Goal: Task Accomplishment & Management: Use online tool/utility

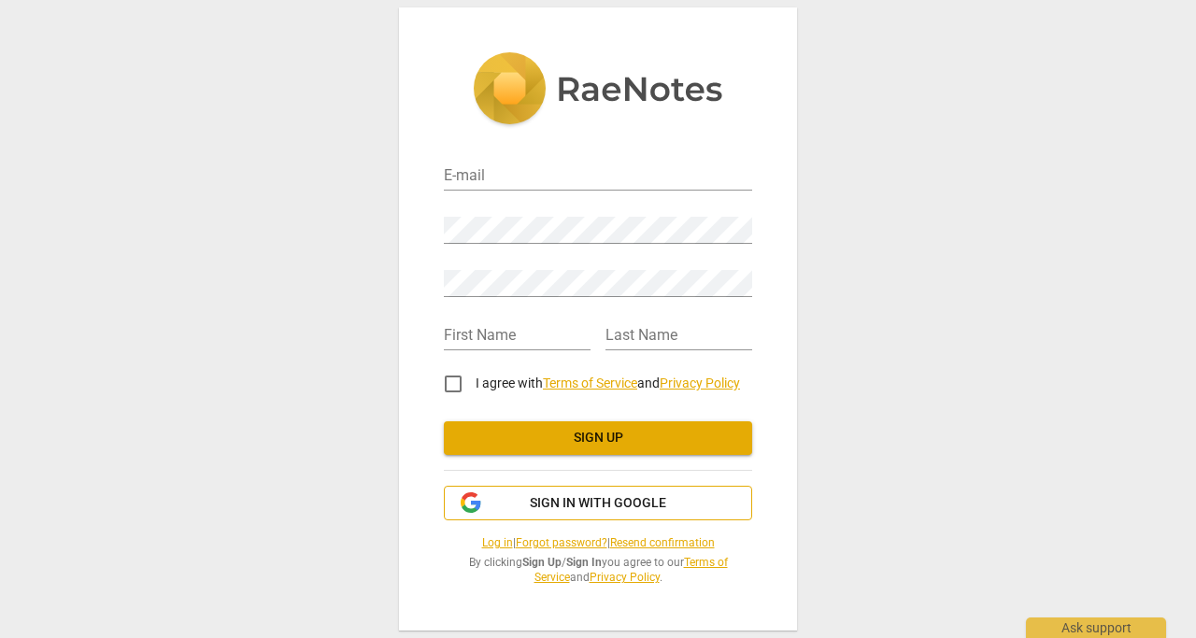
click at [526, 503] on span "Sign in with Google" at bounding box center [598, 503] width 277 height 19
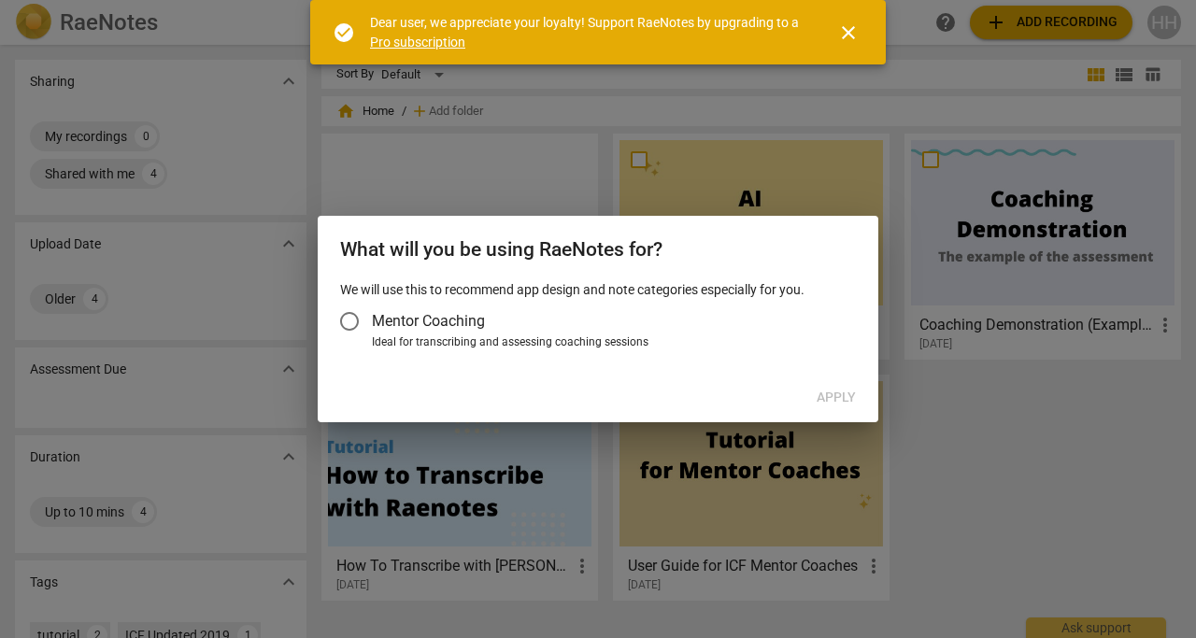
click at [848, 43] on button "close" at bounding box center [848, 32] width 45 height 45
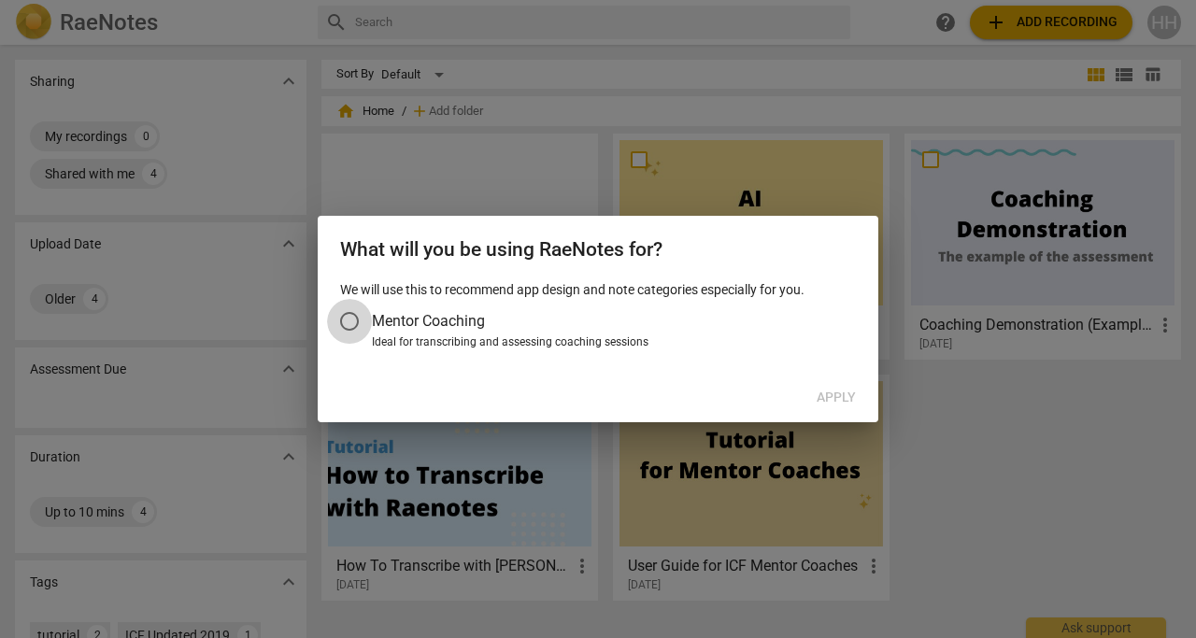
click at [355, 319] on input "Mentor Coaching" at bounding box center [349, 321] width 45 height 45
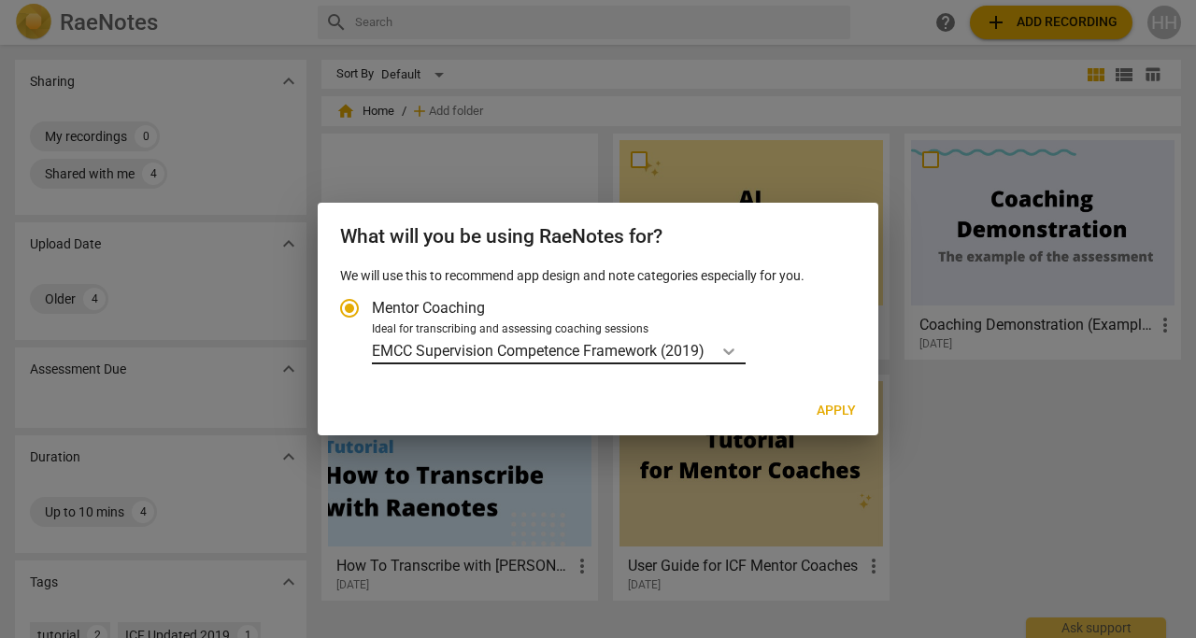
click at [730, 349] on icon "Account type" at bounding box center [728, 351] width 19 height 19
click at [0, 0] on input "Ideal for transcribing and assessing coaching sessions EMCC Supervision Compete…" at bounding box center [0, 0] width 0 height 0
click at [995, 421] on div at bounding box center [598, 319] width 1196 height 638
click at [854, 403] on span "Apply" at bounding box center [835, 411] width 39 height 19
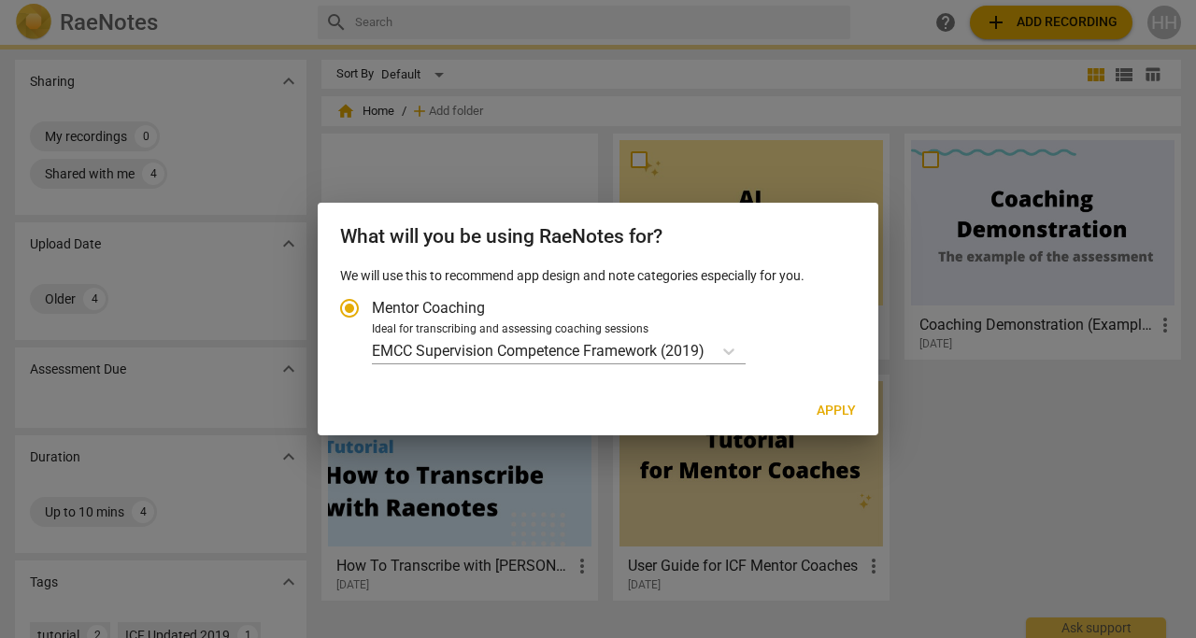
radio input "false"
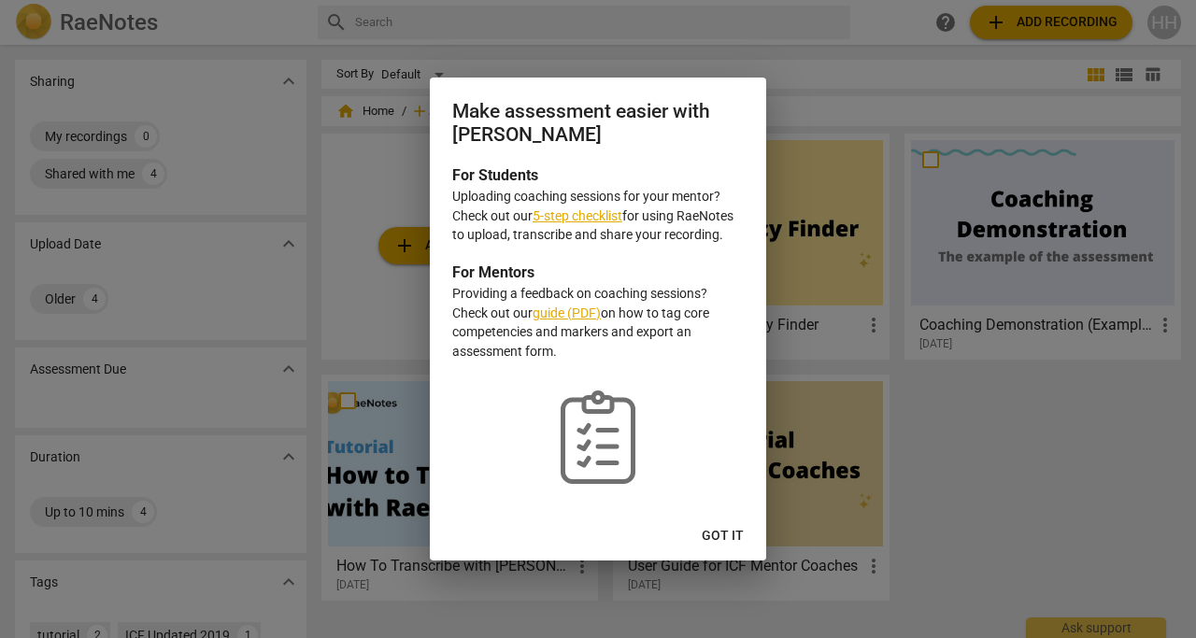
click at [729, 524] on button "Got it" at bounding box center [723, 536] width 72 height 34
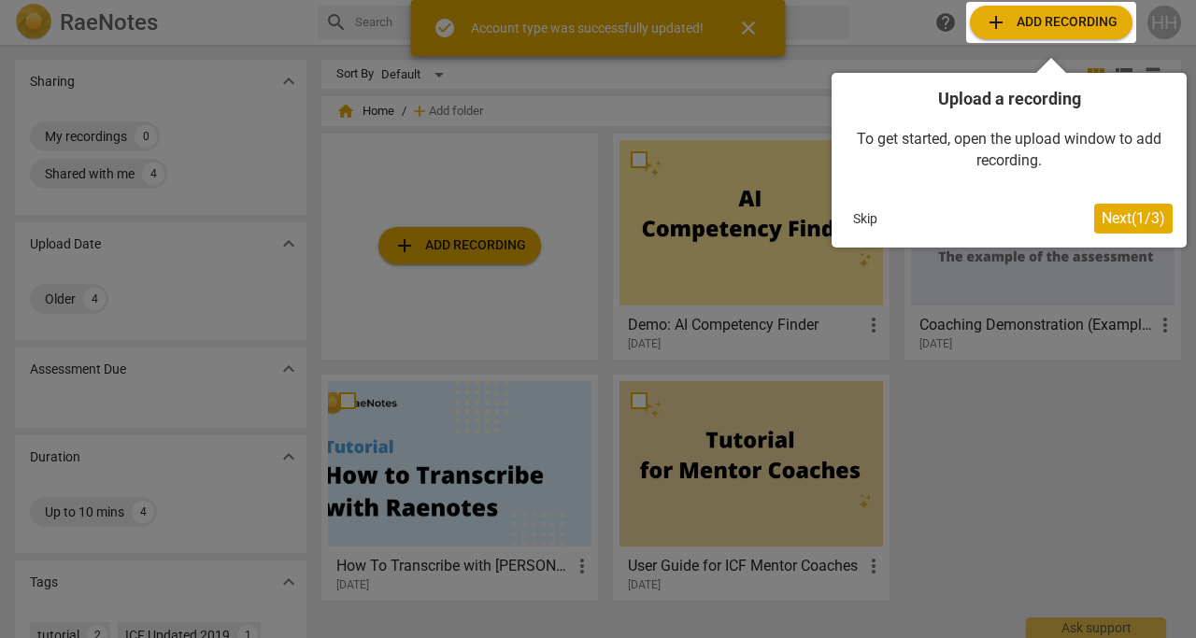
click at [858, 220] on button "Skip" at bounding box center [864, 219] width 39 height 28
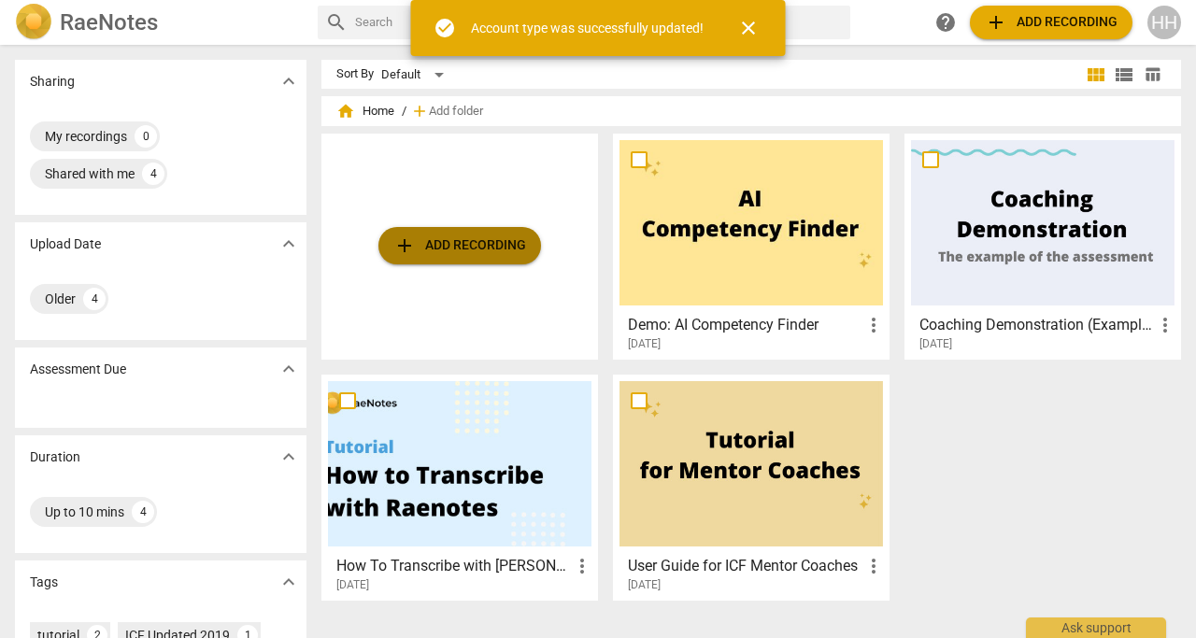
click at [437, 243] on span "add Add recording" at bounding box center [459, 245] width 133 height 22
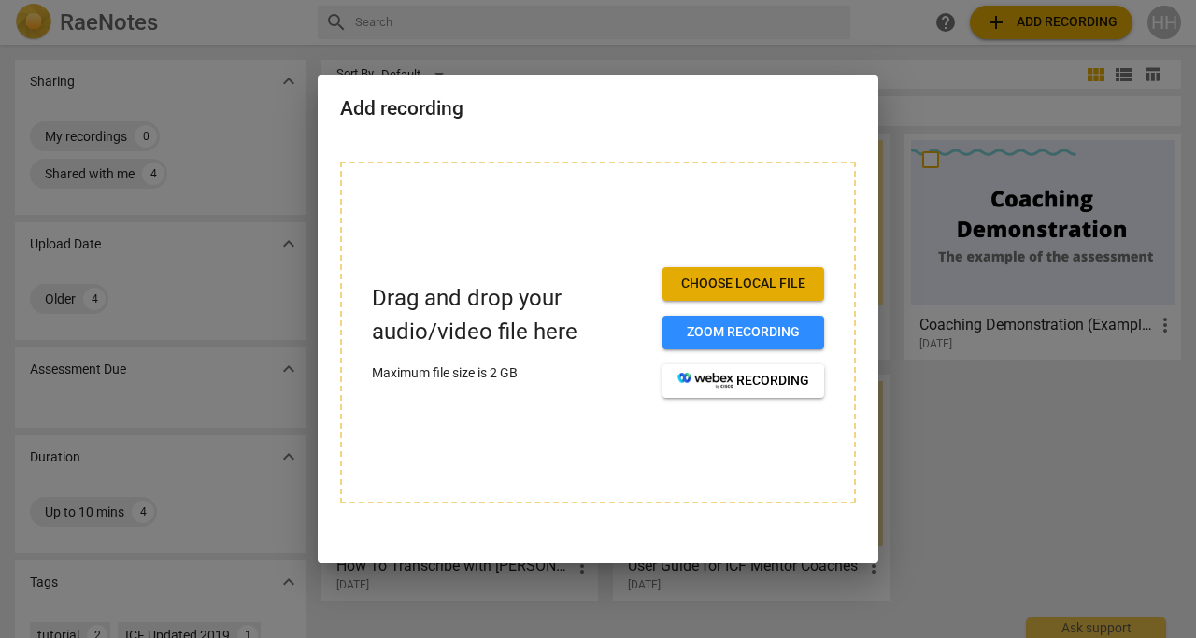
click at [687, 281] on span "Choose local file" at bounding box center [743, 284] width 132 height 19
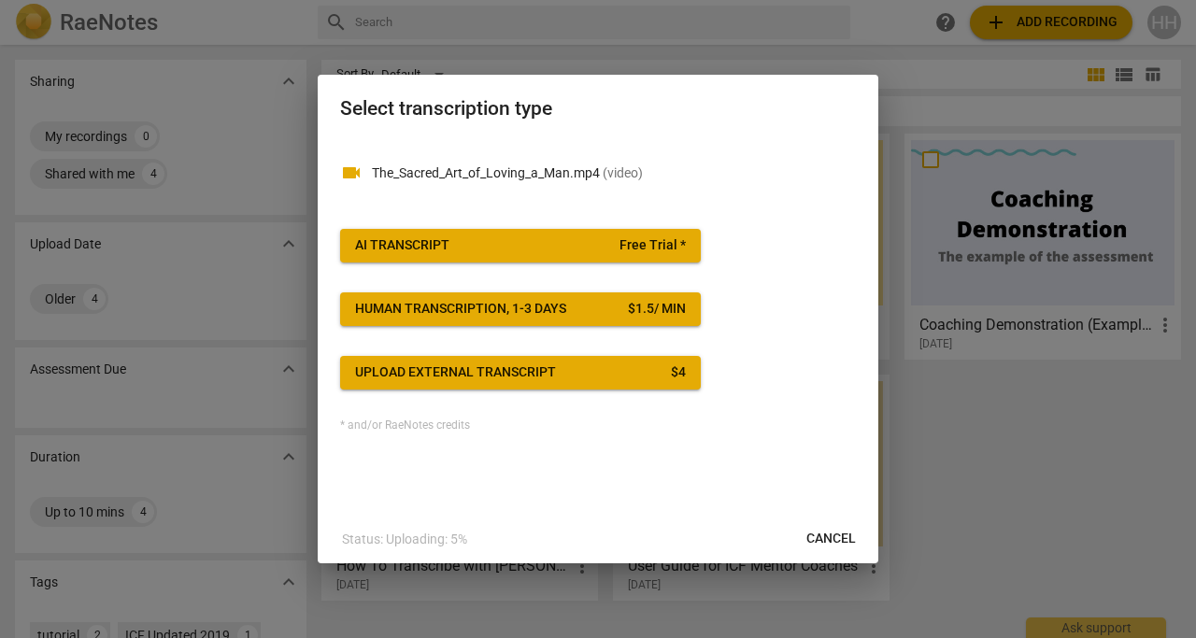
click at [522, 234] on button "AI Transcript Free Trial *" at bounding box center [520, 246] width 361 height 34
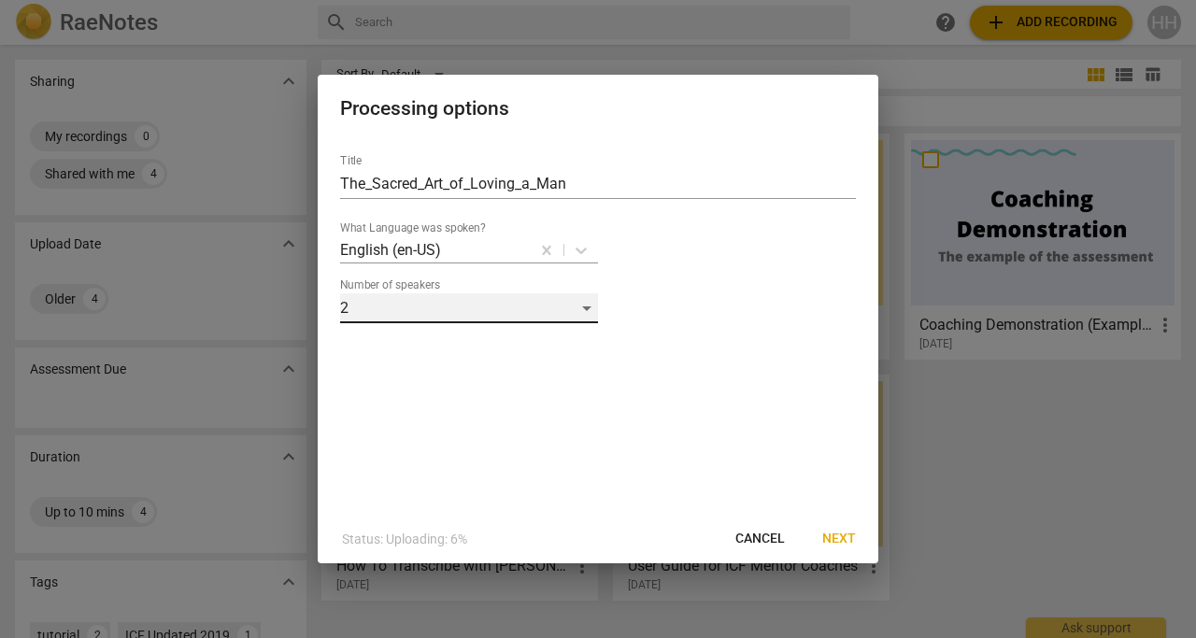
click at [587, 306] on div "2" at bounding box center [469, 308] width 258 height 30
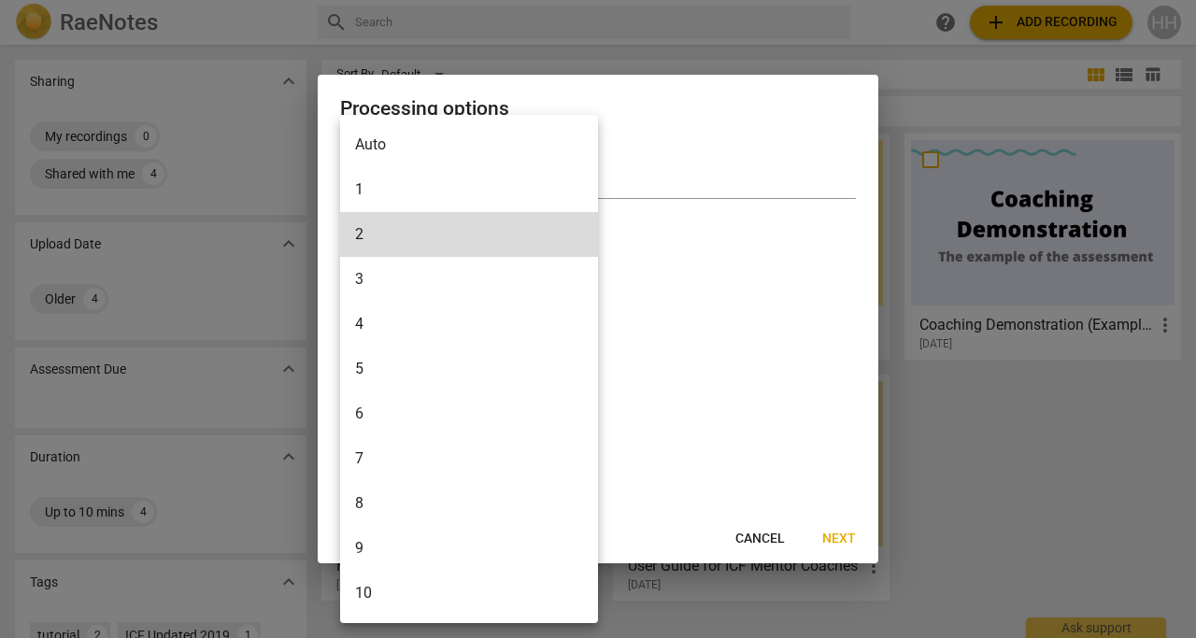
click at [792, 333] on div at bounding box center [598, 319] width 1196 height 638
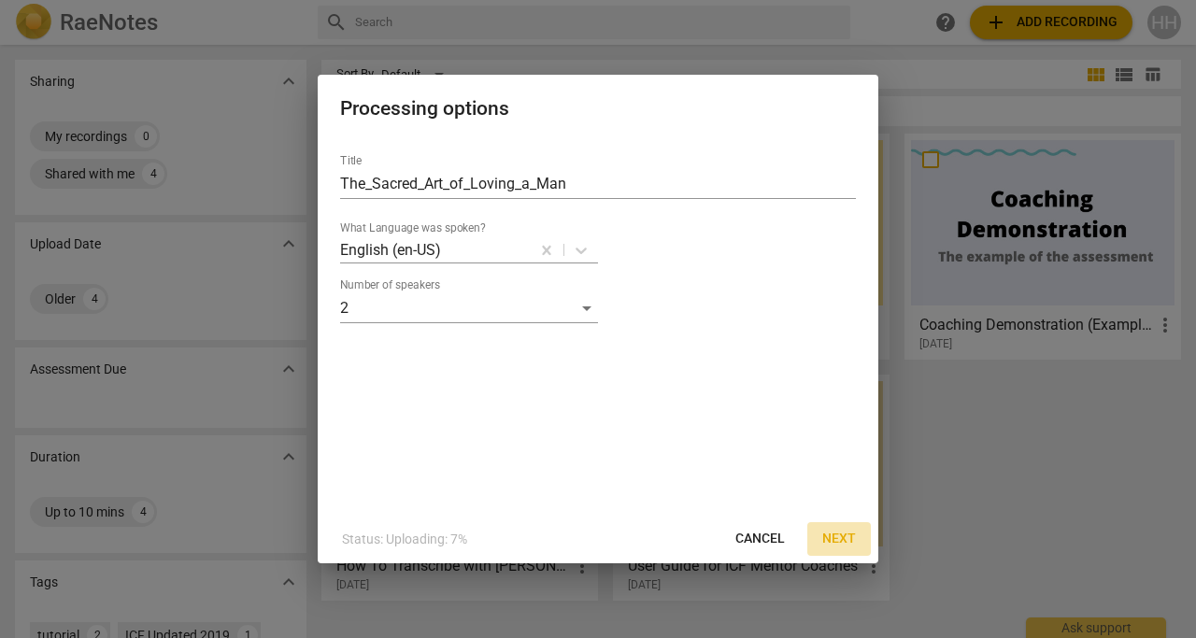
click at [845, 548] on button "Next" at bounding box center [839, 539] width 64 height 34
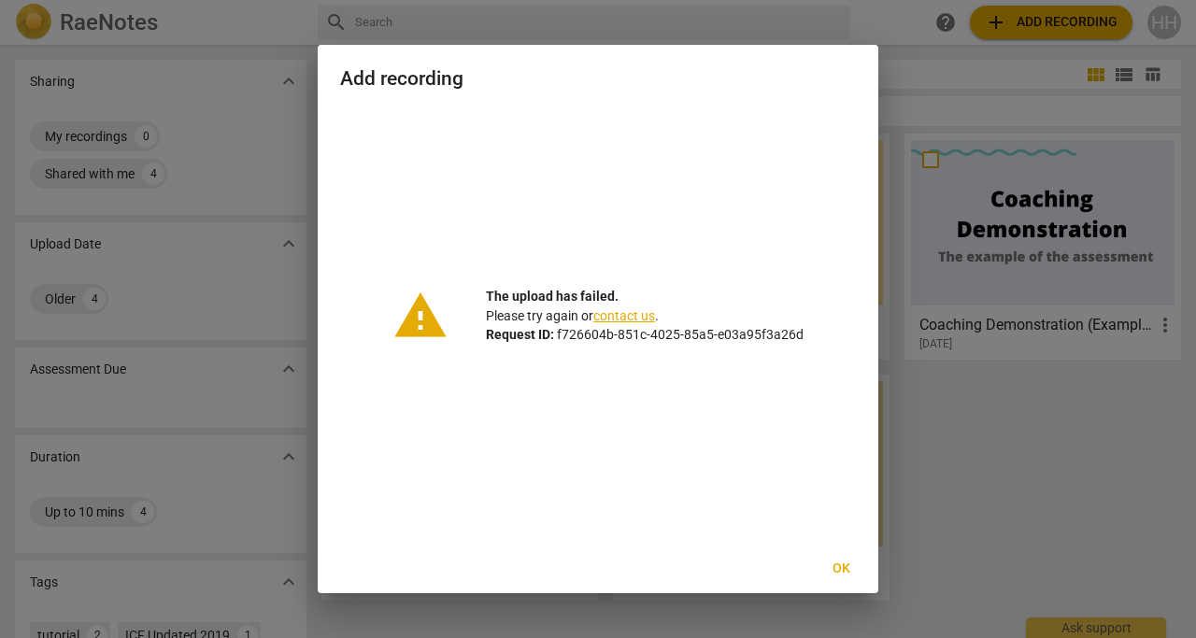
click at [845, 569] on span "Ok" at bounding box center [841, 569] width 30 height 19
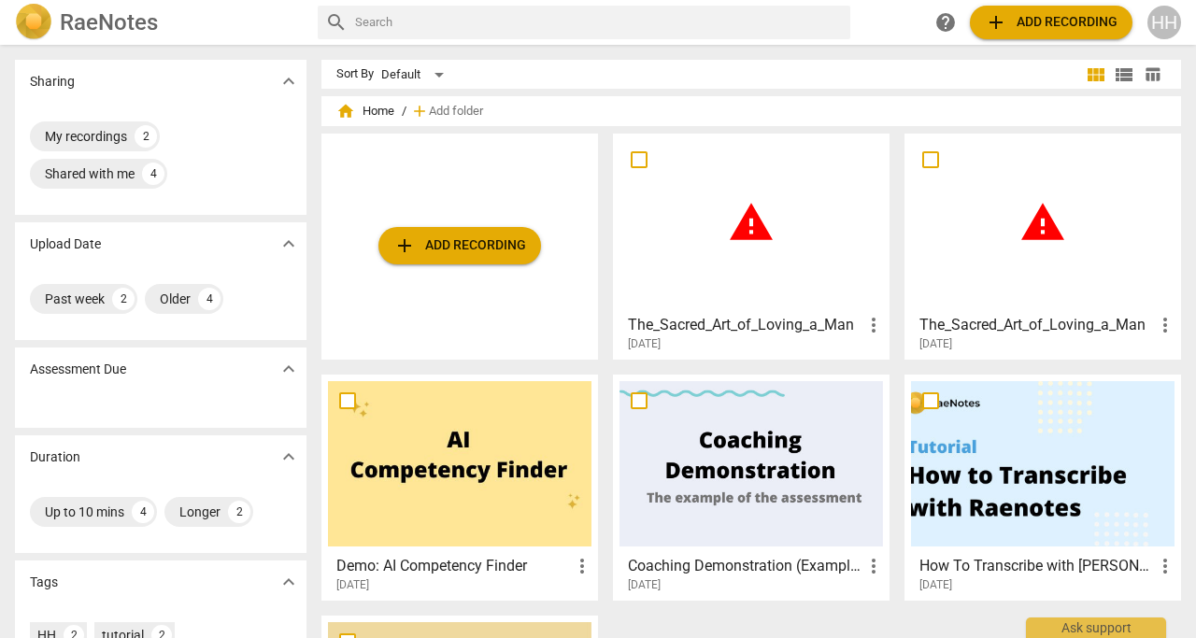
scroll to position [24, 0]
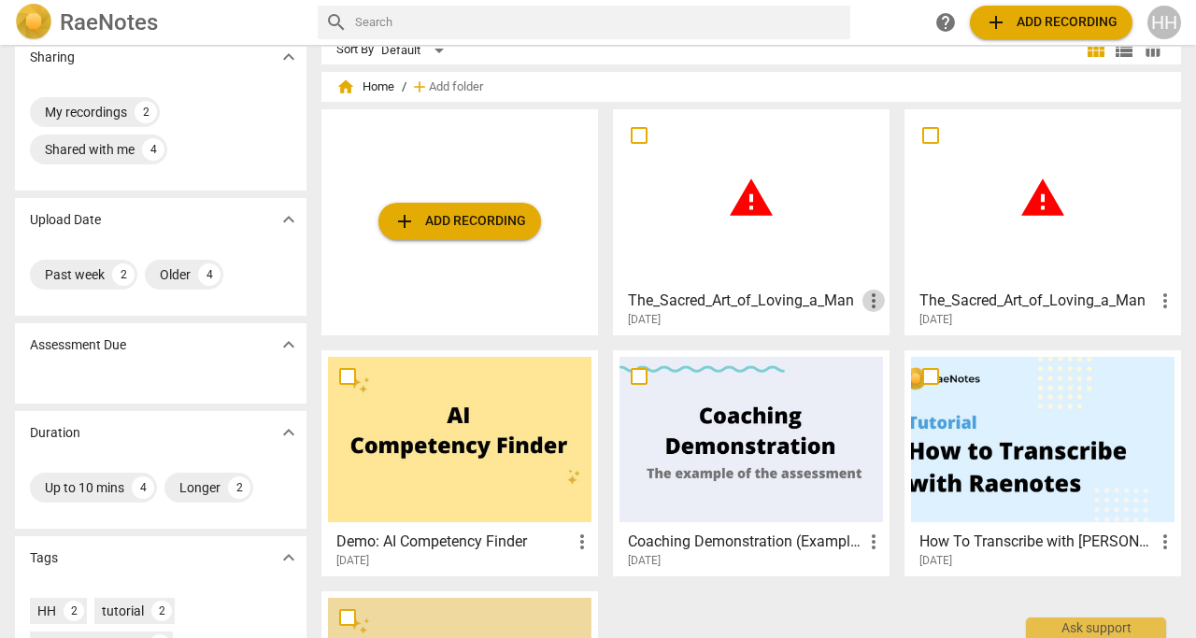
click at [869, 299] on span "more_vert" at bounding box center [873, 301] width 22 height 22
click at [1151, 305] on div at bounding box center [598, 319] width 1196 height 638
click at [1160, 299] on span "more_vert" at bounding box center [1165, 301] width 22 height 22
click at [1134, 354] on li "Delete" at bounding box center [1144, 345] width 71 height 45
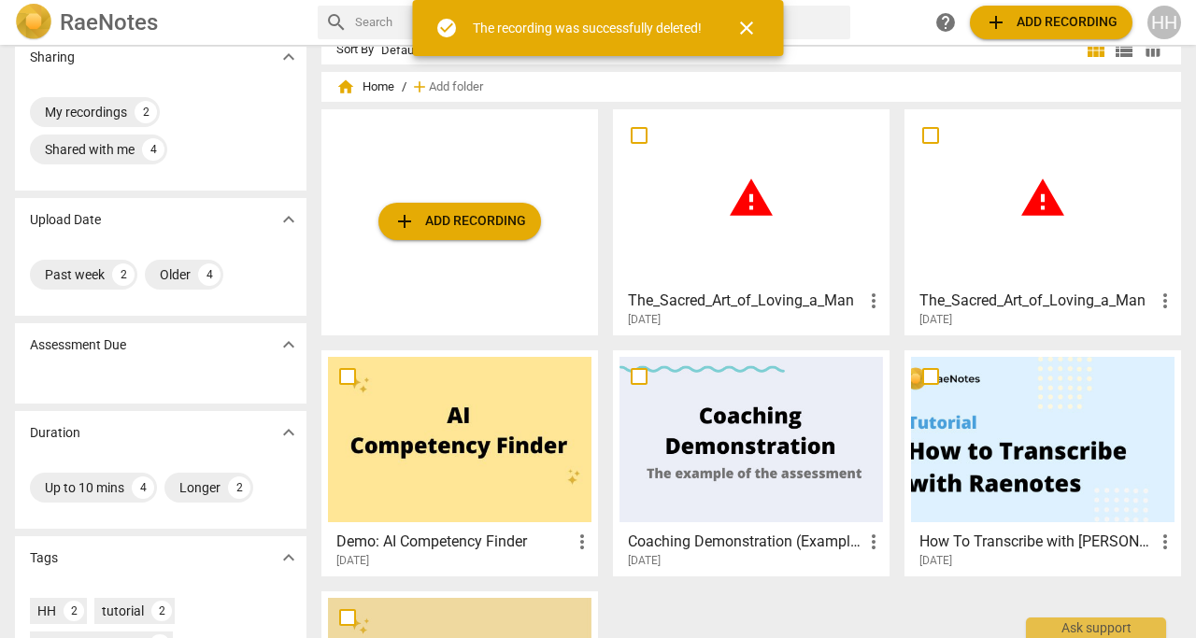
click at [638, 143] on input "checkbox" at bounding box center [638, 135] width 39 height 22
checkbox input "false"
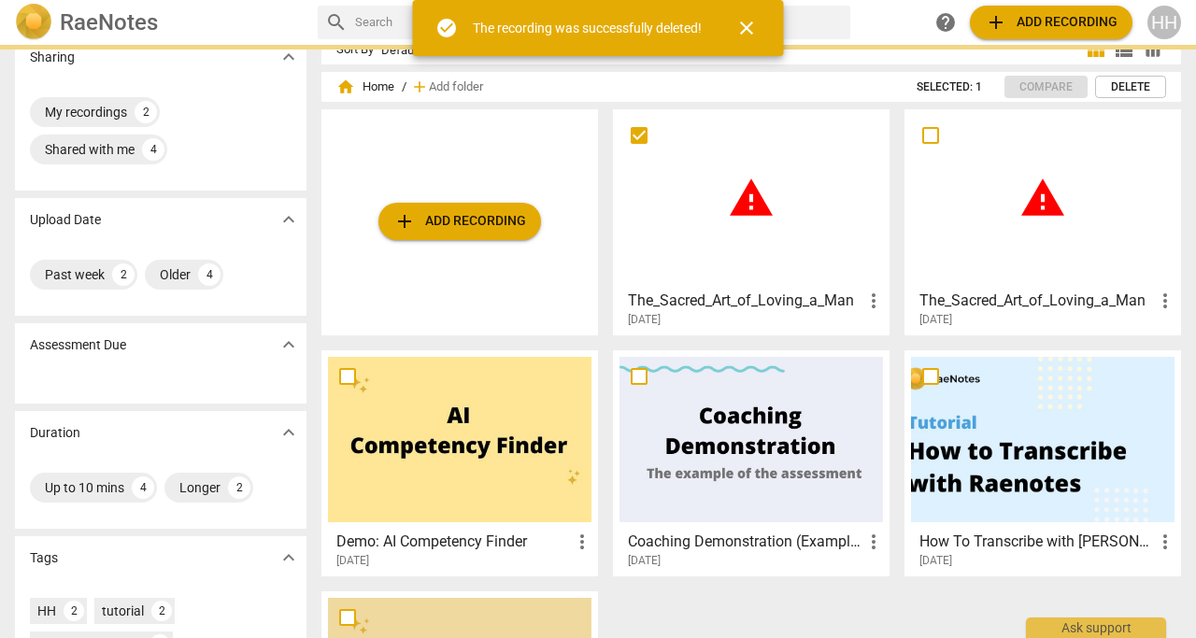
scroll to position [0, 0]
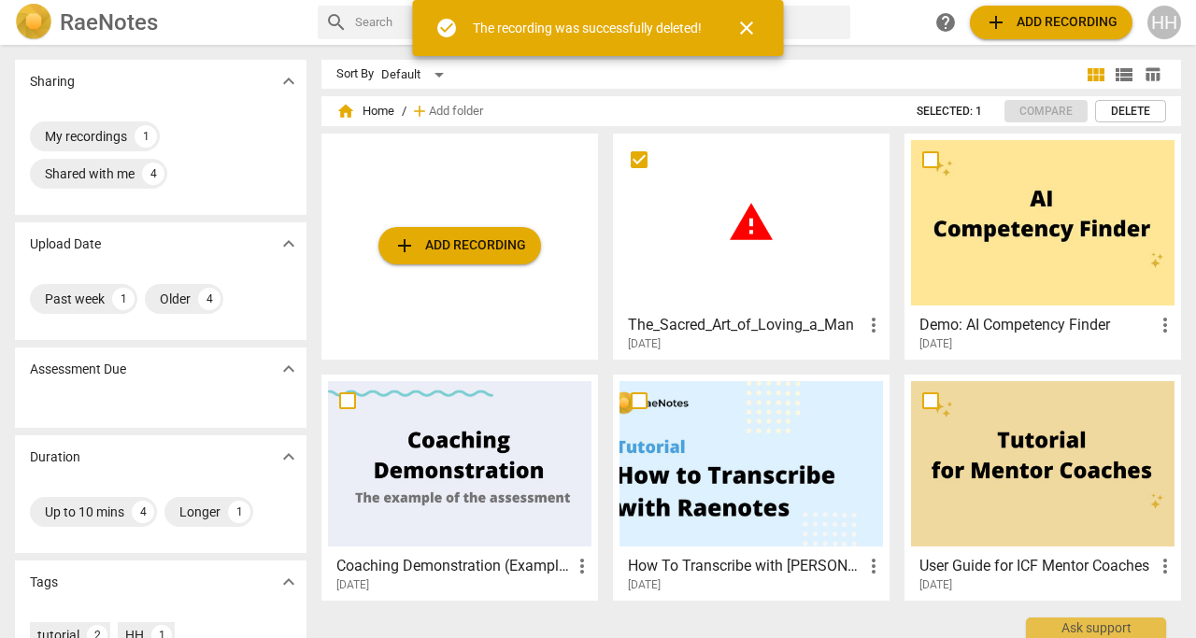
click at [749, 25] on span "close" at bounding box center [746, 28] width 22 height 22
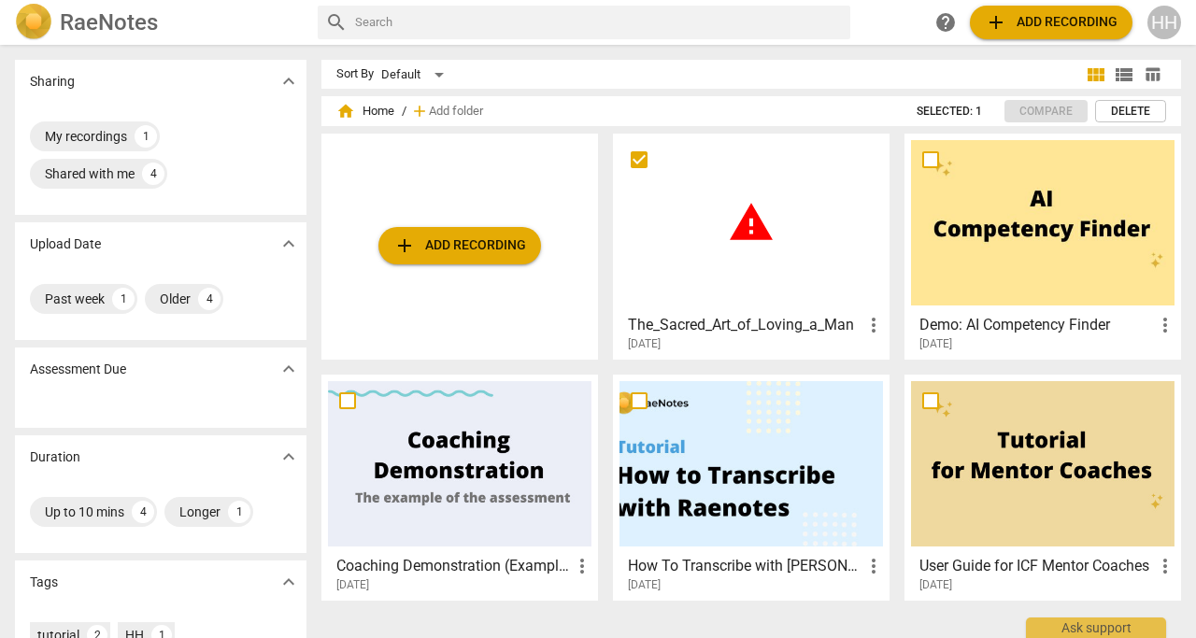
click at [823, 287] on div "warning" at bounding box center [750, 222] width 263 height 165
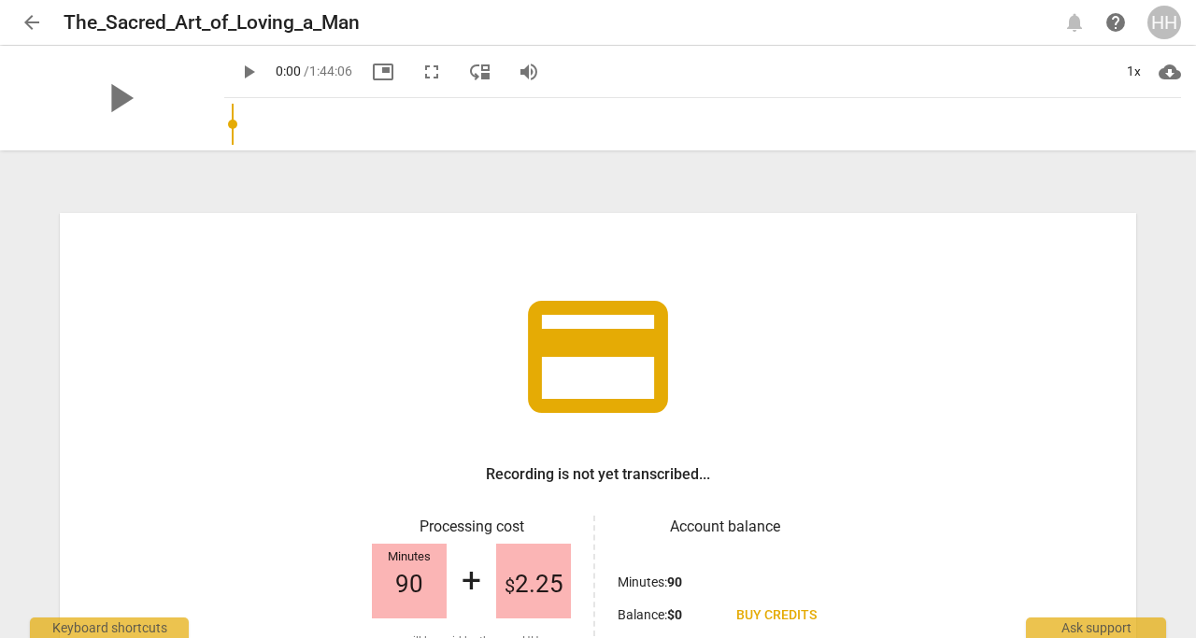
click at [31, 24] on span "arrow_back" at bounding box center [32, 22] width 22 height 22
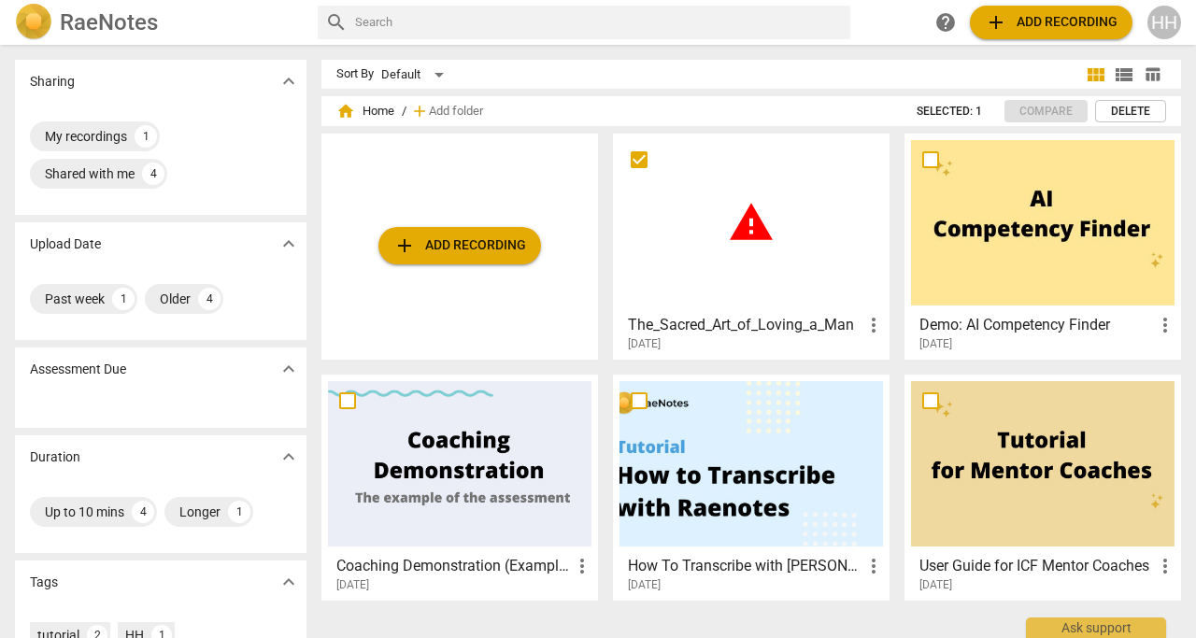
click at [754, 236] on span "warning" at bounding box center [751, 222] width 47 height 47
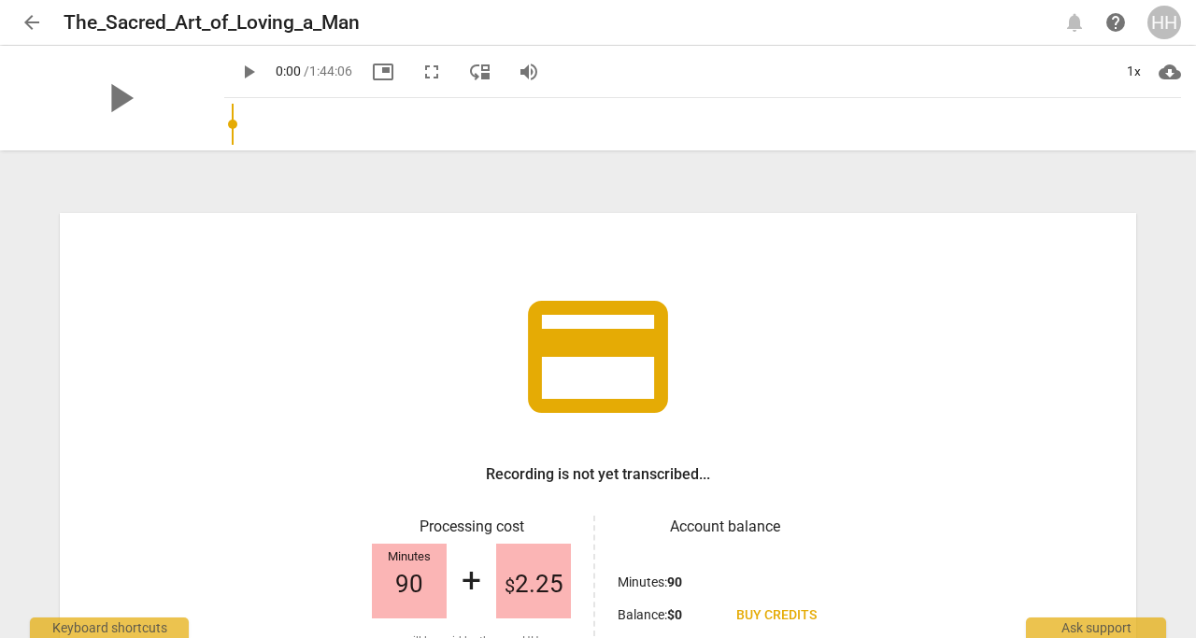
click at [636, 207] on div "credit_card Recording is not yet transcribed... Processing cost Minutes 90 + $ …" at bounding box center [598, 395] width 1196 height 485
click at [25, 17] on span "arrow_back" at bounding box center [32, 22] width 22 height 22
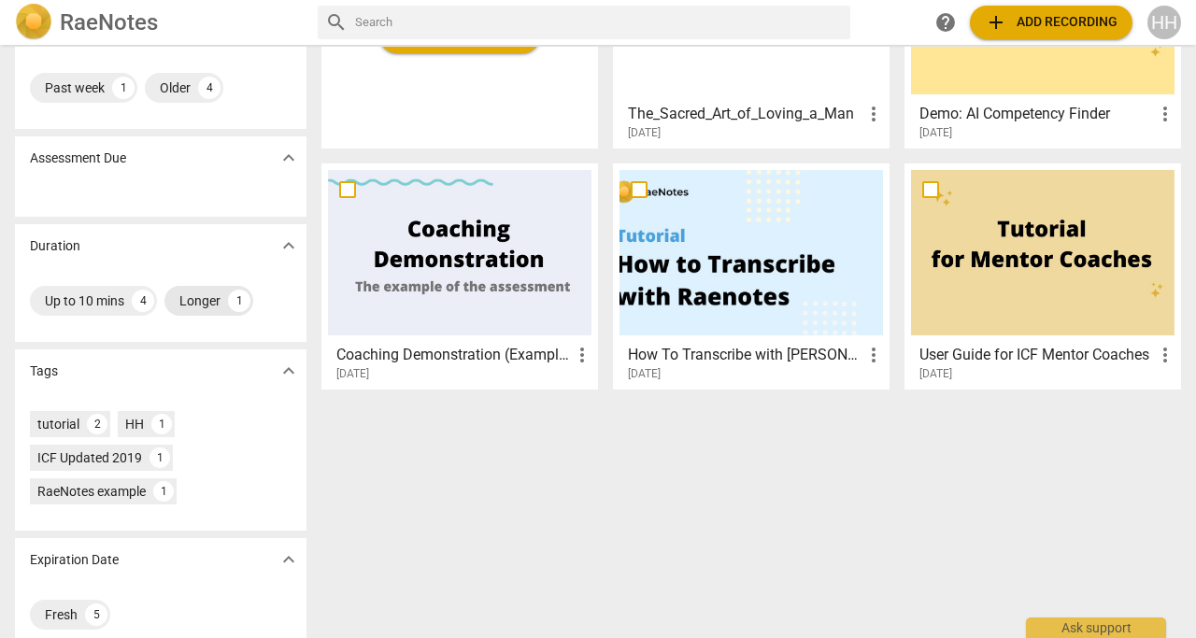
scroll to position [236, 0]
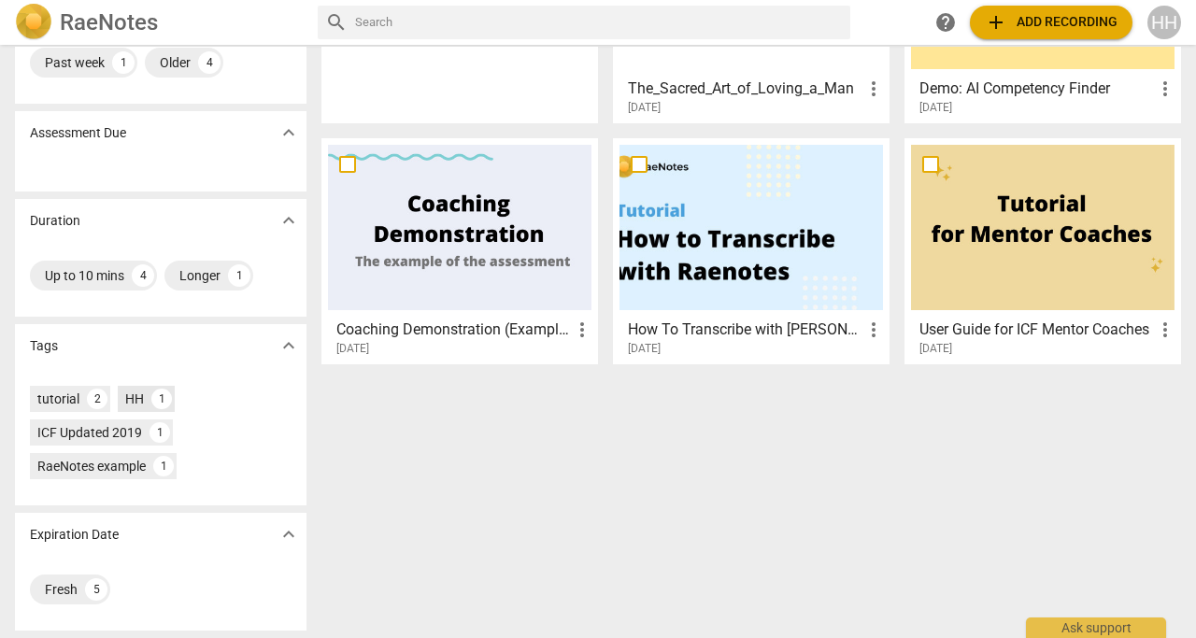
click at [134, 398] on div "HH" at bounding box center [134, 399] width 19 height 19
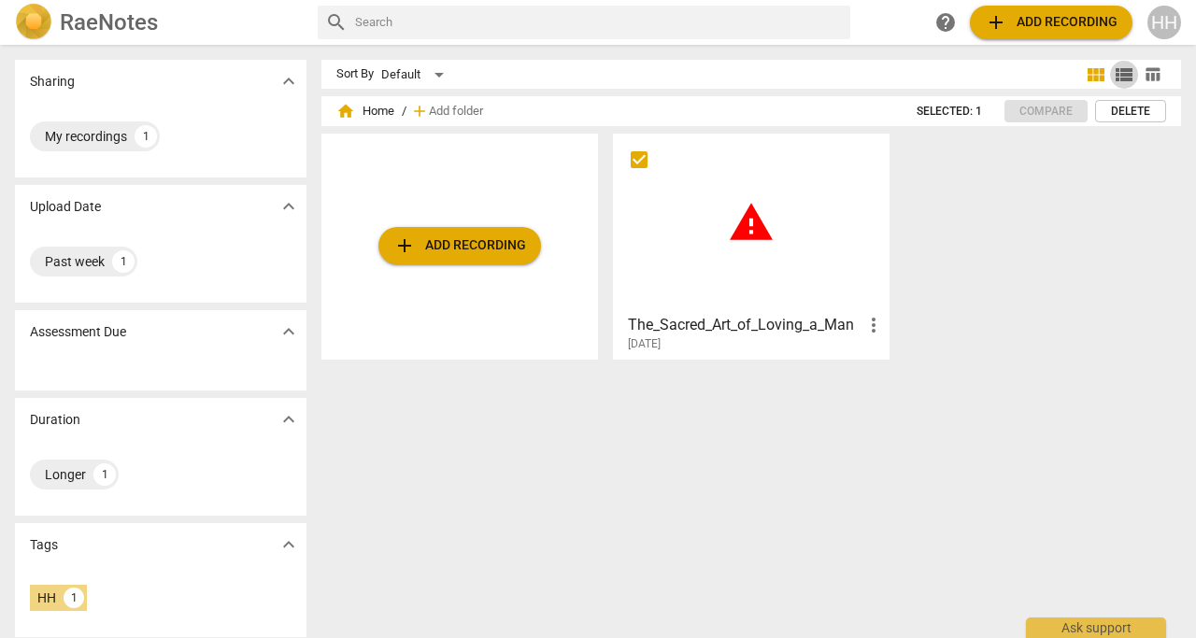
click at [1113, 73] on span "view_list" at bounding box center [1124, 75] width 22 height 22
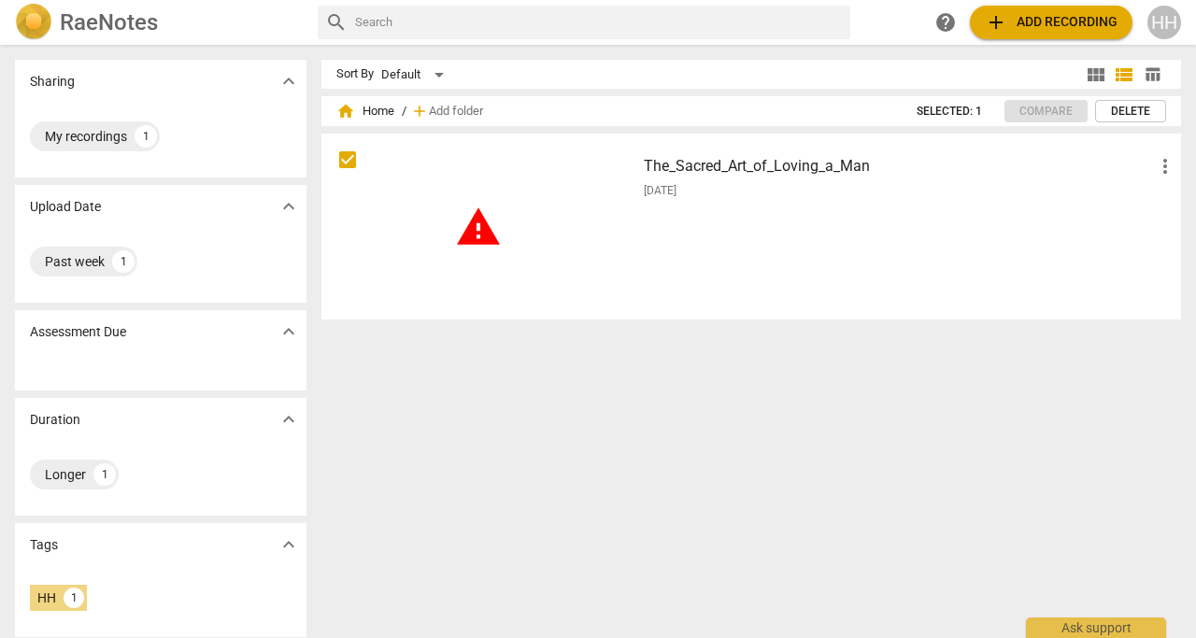
click at [1152, 74] on span "table_chart" at bounding box center [1152, 74] width 18 height 18
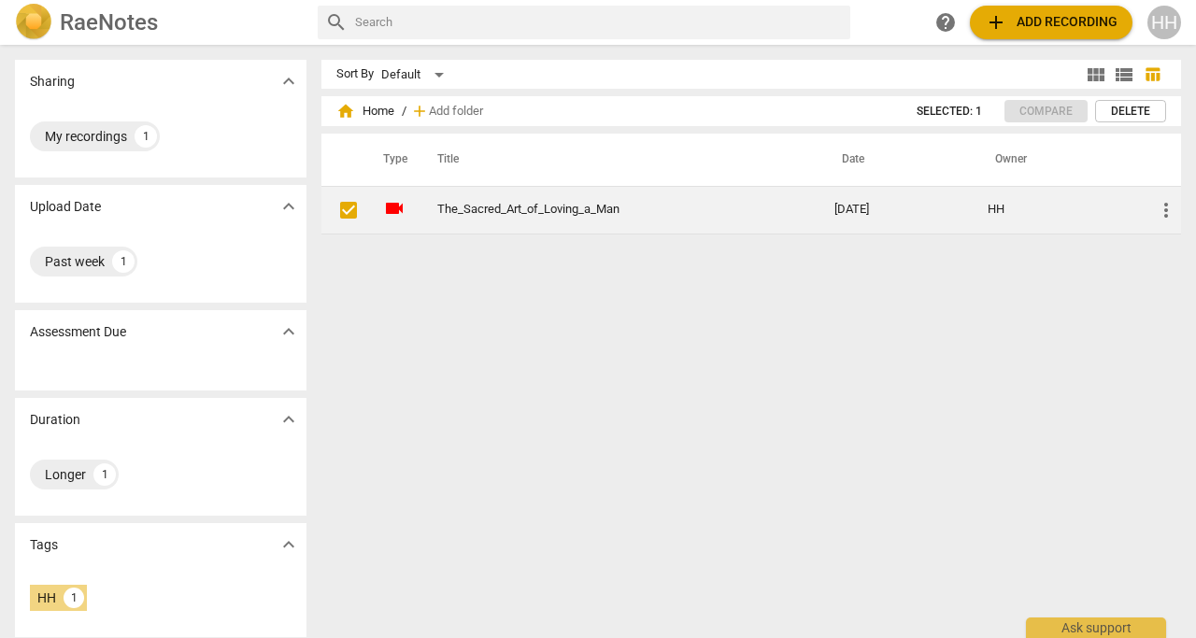
click at [1165, 210] on span "more_vert" at bounding box center [1166, 210] width 22 height 22
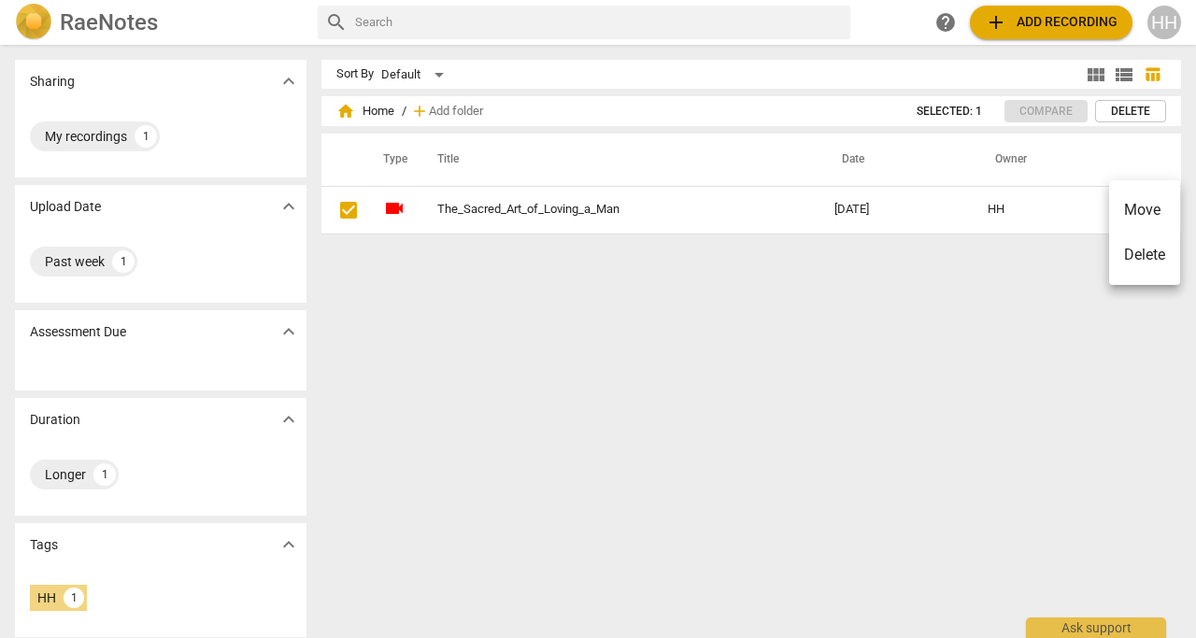
click at [751, 314] on div at bounding box center [598, 319] width 1196 height 638
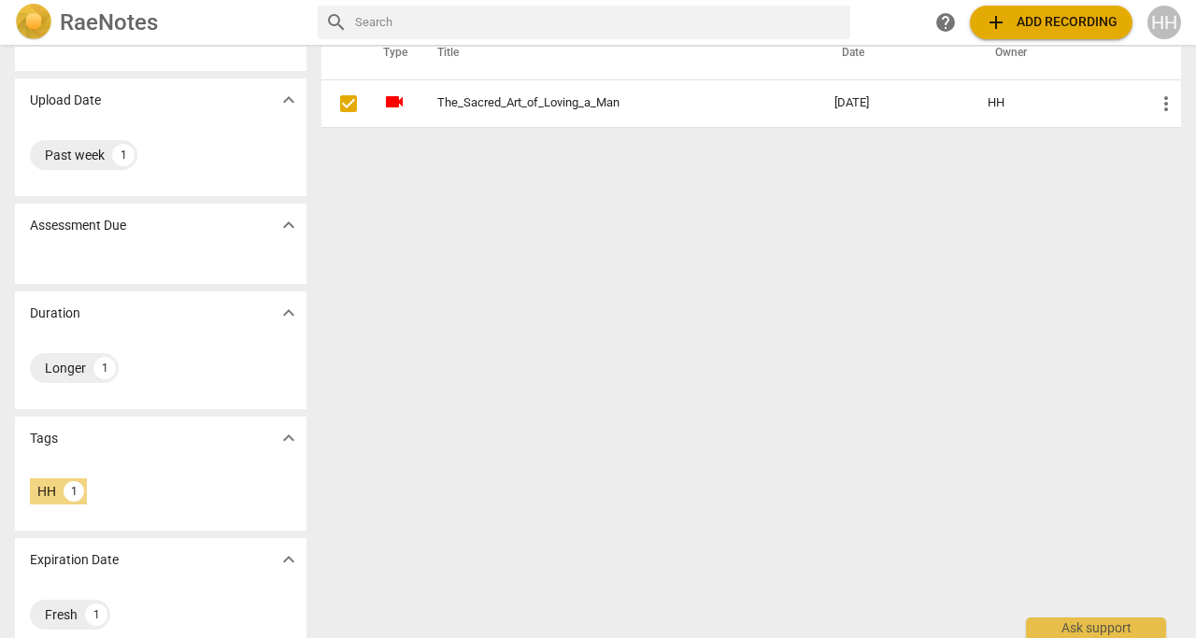
scroll to position [132, 0]
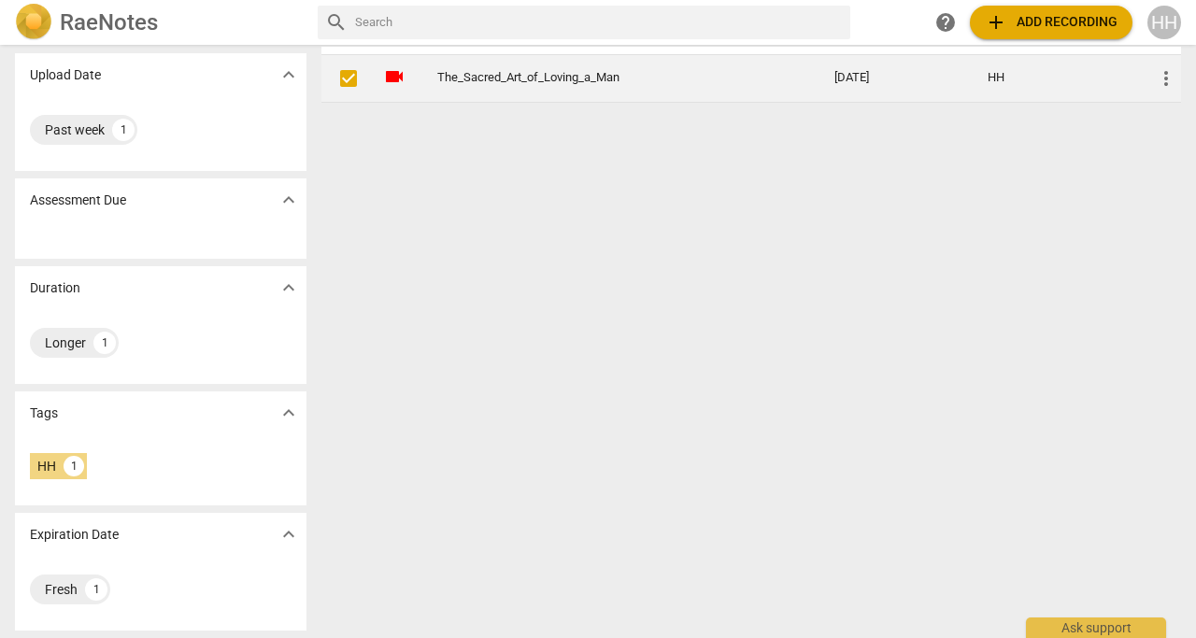
click at [997, 76] on div "HH" at bounding box center [1055, 78] width 137 height 14
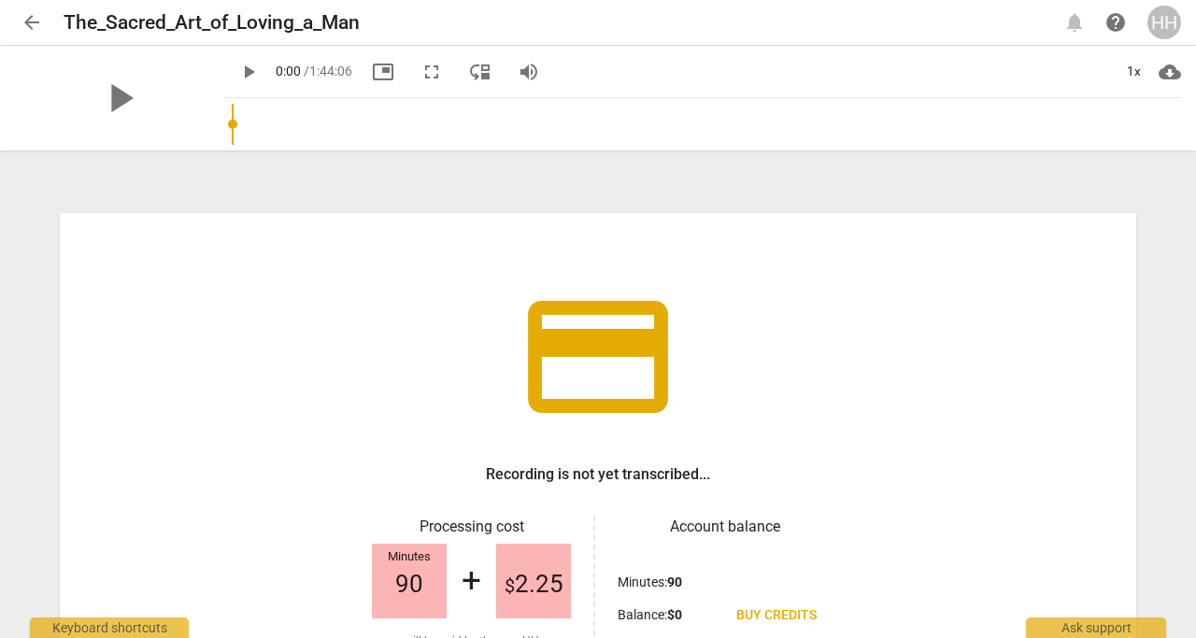
click at [372, 74] on span "picture_in_picture" at bounding box center [383, 72] width 22 height 22
click at [420, 79] on span "fullscreen" at bounding box center [431, 72] width 22 height 22
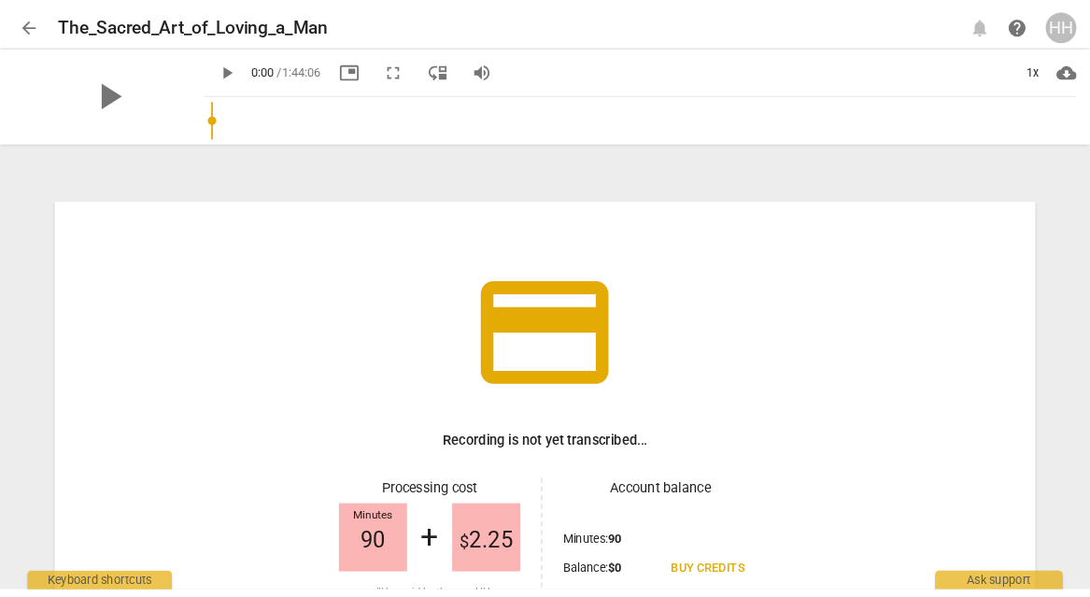
scroll to position [205, 0]
